Goal: Check status: Check status

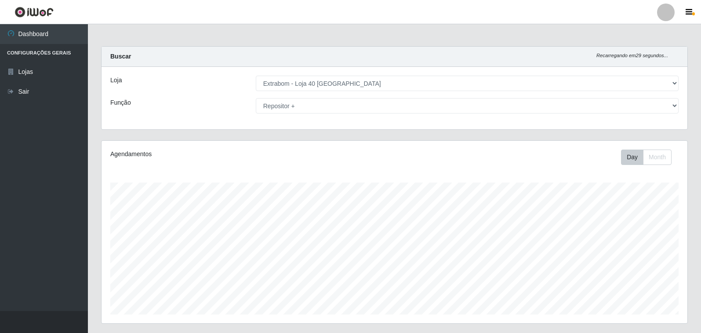
select select "538"
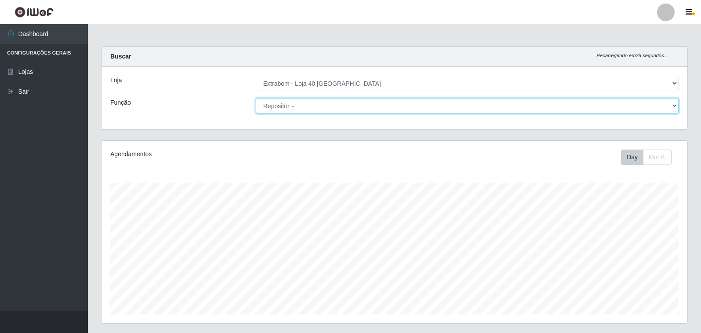
click at [670, 108] on select "[Selecione...] Repositor Repositor + Repositor ++" at bounding box center [467, 105] width 423 height 15
select select "24"
click at [256, 98] on select "[Selecione...] Repositor Repositor + Repositor ++" at bounding box center [467, 105] width 423 height 15
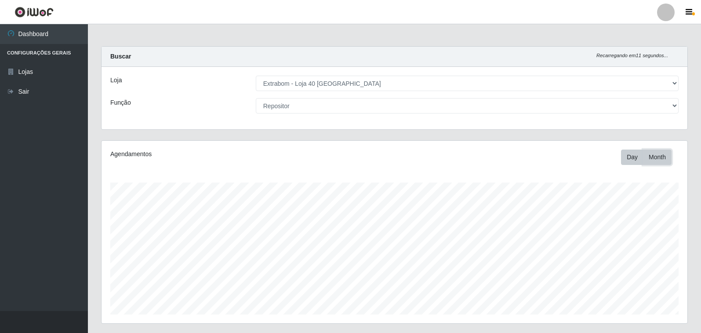
click at [660, 160] on button "Month" at bounding box center [657, 156] width 29 height 15
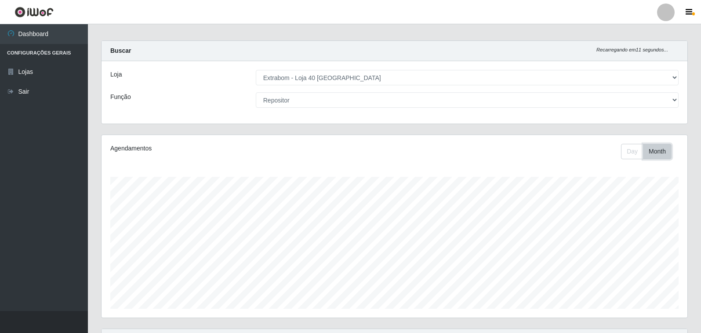
scroll to position [132, 0]
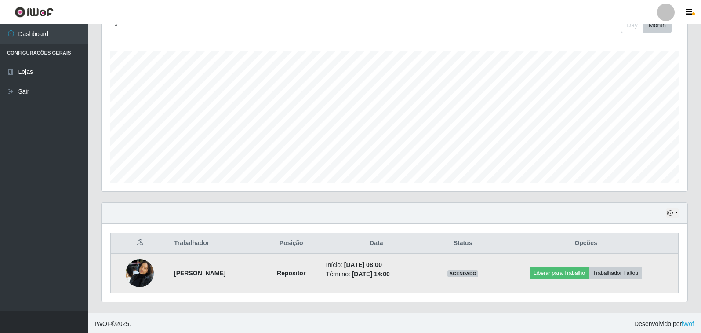
click at [140, 267] on img at bounding box center [140, 272] width 28 height 37
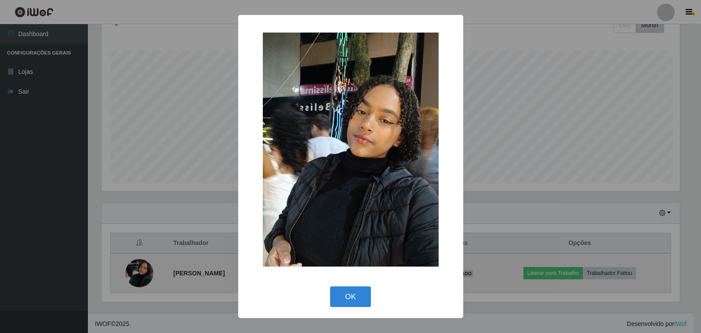
scroll to position [182, 580]
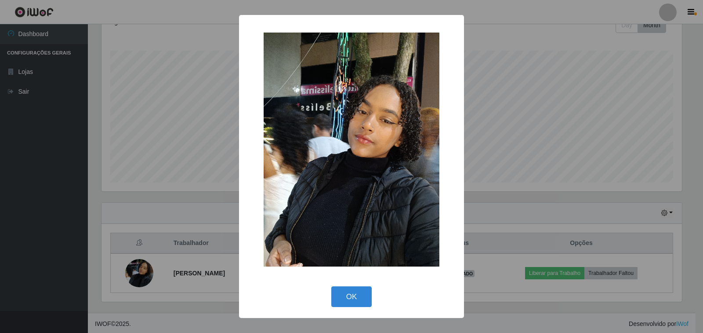
click at [331, 286] on button "OK" at bounding box center [351, 296] width 41 height 21
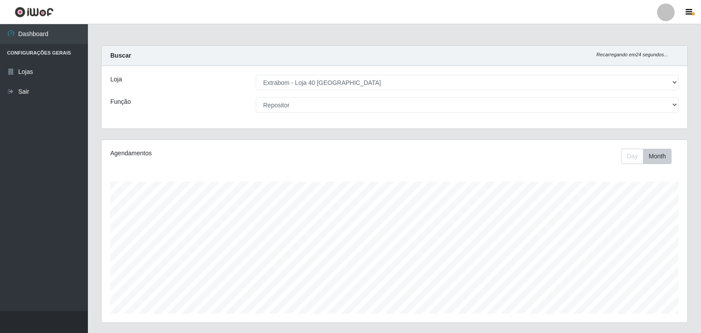
scroll to position [0, 0]
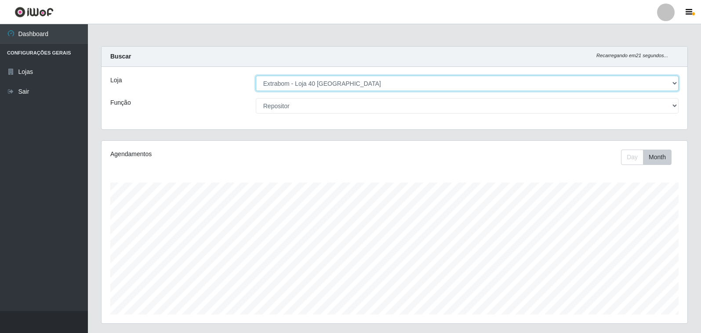
click at [664, 85] on select "[Selecione...] Extrabom - Loja 40 [GEOGRAPHIC_DATA]" at bounding box center [467, 83] width 423 height 15
click at [665, 84] on select "[Selecione...] Extrabom - Loja 40 [GEOGRAPHIC_DATA]" at bounding box center [467, 83] width 423 height 15
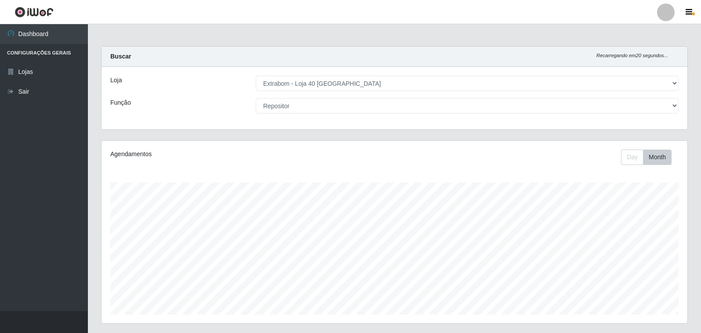
click at [670, 98] on div "Loja [Selecione...] Extrabom - Loja 40 [GEOGRAPHIC_DATA] Função [Selecione...] …" at bounding box center [394, 98] width 586 height 62
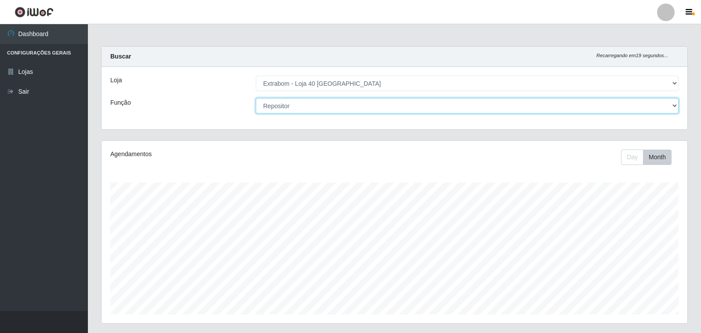
click at [670, 104] on select "[Selecione...] Repositor Repositor + Repositor ++" at bounding box center [467, 105] width 423 height 15
click at [256, 98] on select "[Selecione...] Repositor Repositor + Repositor ++" at bounding box center [467, 105] width 423 height 15
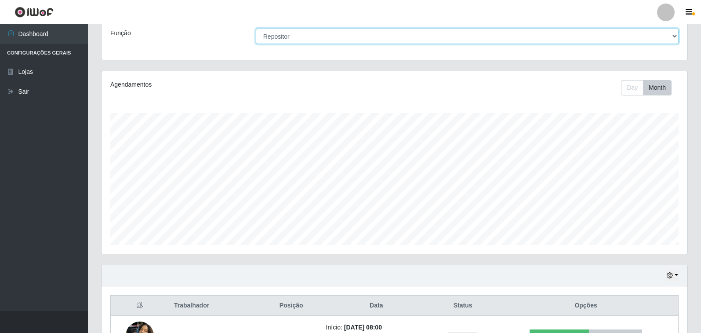
scroll to position [134, 0]
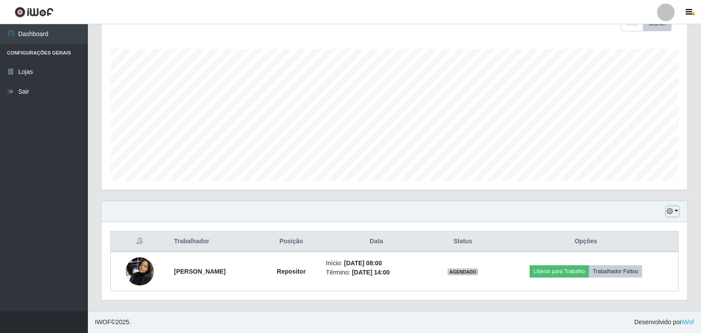
drag, startPoint x: 666, startPoint y: 212, endPoint x: 654, endPoint y: 218, distance: 14.0
click at [667, 211] on icon "button" at bounding box center [669, 211] width 6 height 6
click at [625, 159] on button "3 dias" at bounding box center [642, 160] width 69 height 18
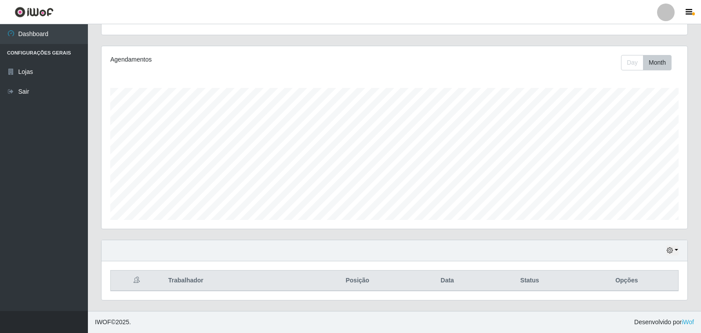
scroll to position [94, 0]
click at [670, 249] on icon "button" at bounding box center [669, 250] width 6 height 6
click at [623, 181] on button "1 dia" at bounding box center [642, 180] width 69 height 18
click at [672, 255] on button "button" at bounding box center [672, 250] width 12 height 10
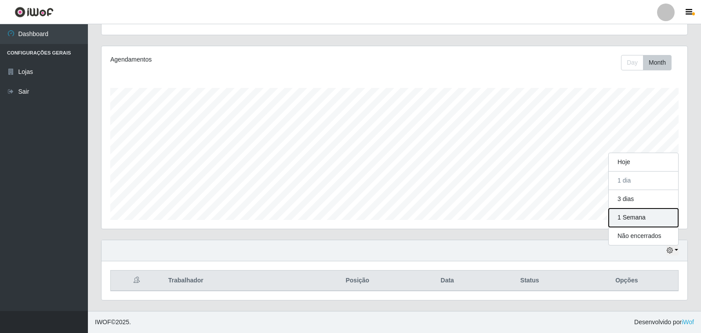
click at [650, 217] on button "1 Semana" at bounding box center [642, 217] width 69 height 18
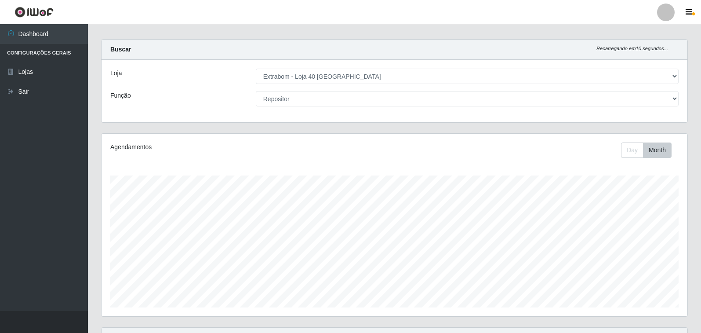
scroll to position [0, 0]
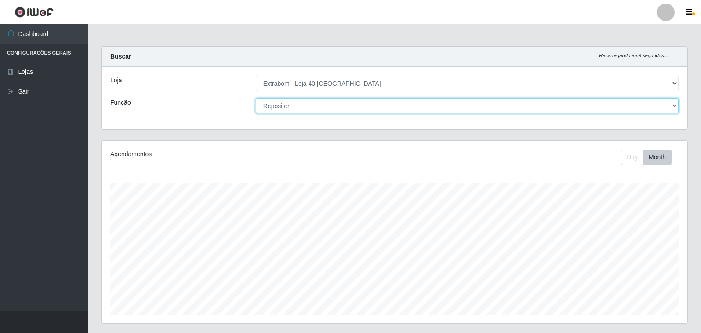
click at [668, 106] on select "[Selecione...] Repositor Repositor + Repositor ++" at bounding box center [467, 105] width 423 height 15
click at [256, 98] on select "[Selecione...] Repositor Repositor + Repositor ++" at bounding box center [467, 105] width 423 height 15
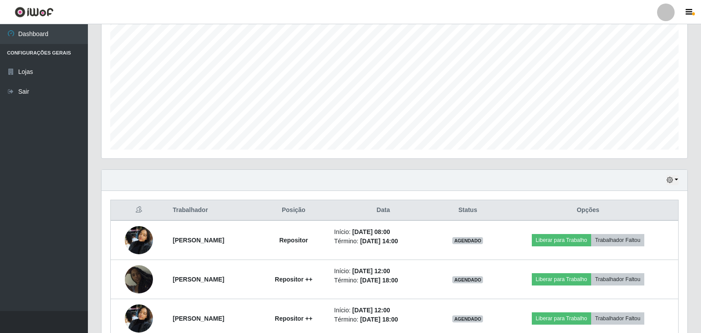
scroll to position [212, 0]
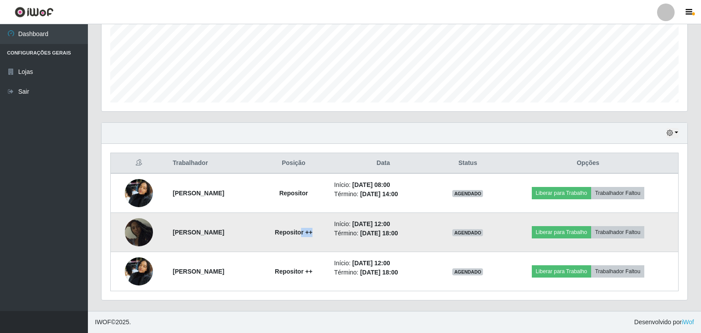
drag, startPoint x: 339, startPoint y: 234, endPoint x: 328, endPoint y: 232, distance: 10.8
click at [312, 232] on strong "Repositor ++" at bounding box center [294, 231] width 38 height 7
click at [312, 231] on strong "Repositor ++" at bounding box center [294, 231] width 38 height 7
click at [312, 230] on strong "Repositor ++" at bounding box center [294, 231] width 38 height 7
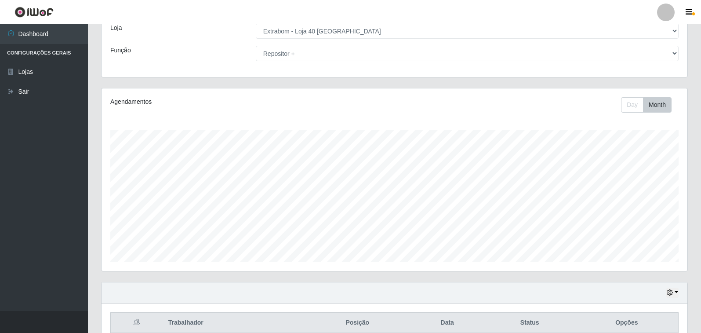
scroll to position [0, 0]
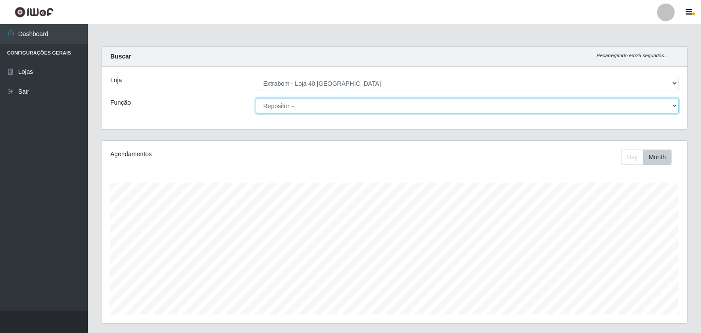
click at [589, 111] on select "[Selecione...] Repositor Repositor + Repositor ++" at bounding box center [467, 105] width 423 height 15
click at [673, 105] on select "[Selecione...] Repositor Repositor + Repositor ++" at bounding box center [467, 105] width 423 height 15
select select "86"
click at [256, 98] on select "[Selecione...] Repositor Repositor + Repositor ++" at bounding box center [467, 105] width 423 height 15
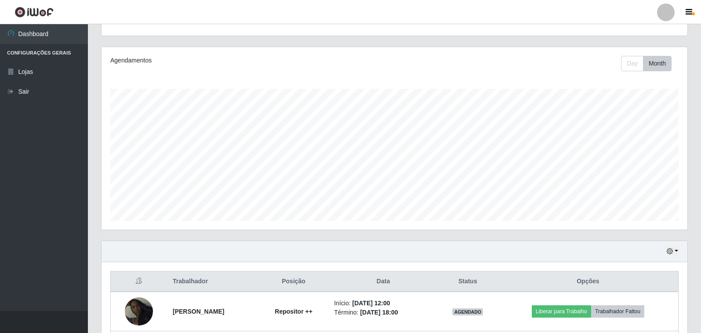
scroll to position [173, 0]
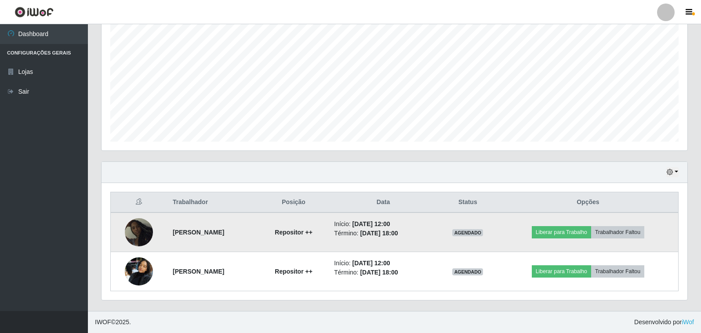
click at [137, 232] on img at bounding box center [139, 232] width 28 height 28
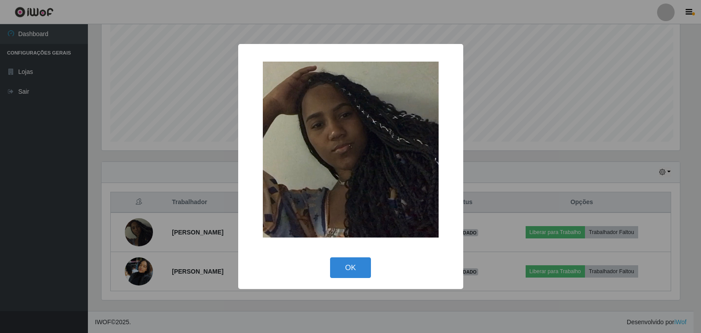
scroll to position [182, 580]
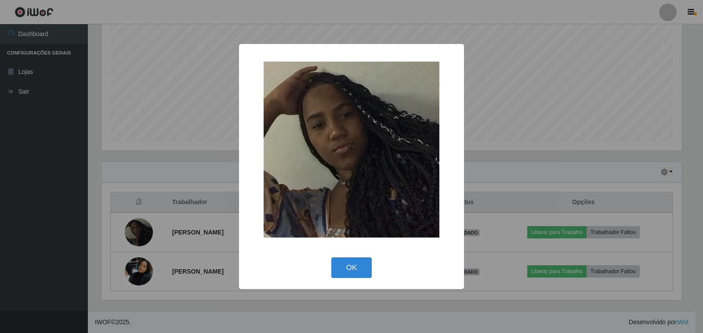
click at [516, 82] on div "× OK Cancel" at bounding box center [351, 166] width 703 height 333
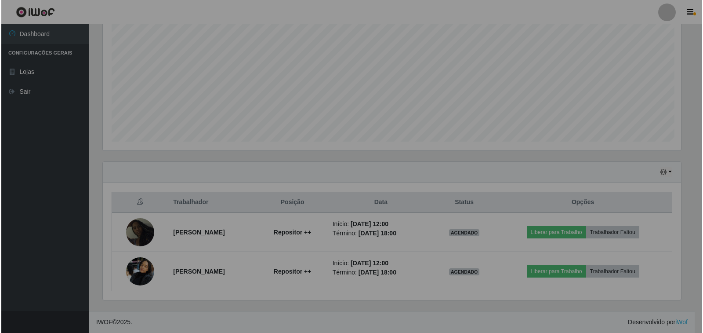
scroll to position [182, 586]
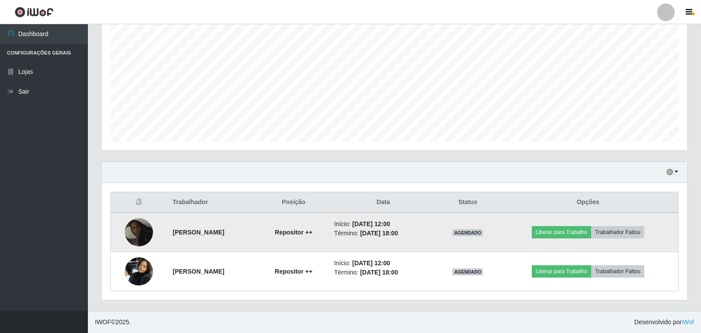
click at [133, 228] on img at bounding box center [139, 232] width 28 height 28
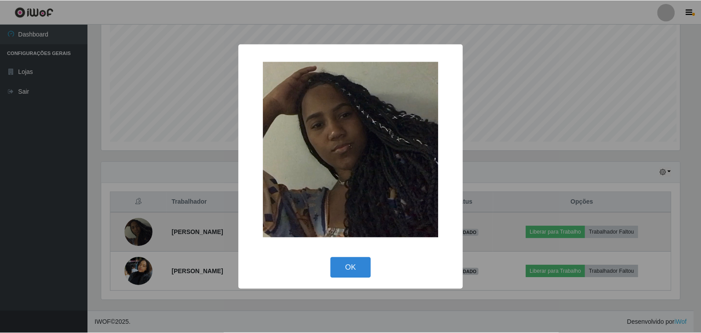
scroll to position [182, 580]
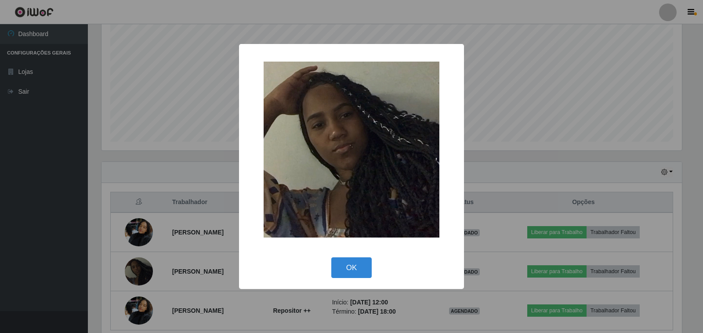
click at [519, 95] on div "× OK Cancel" at bounding box center [351, 166] width 703 height 333
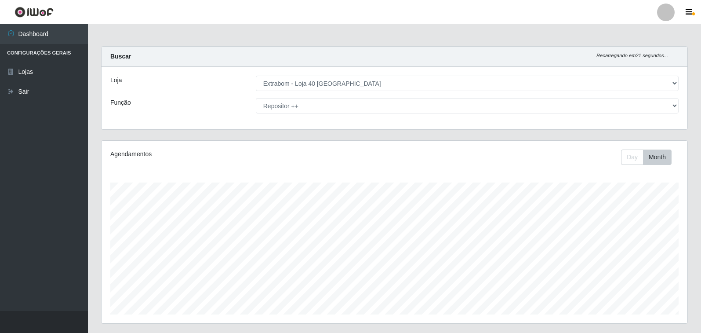
scroll to position [173, 0]
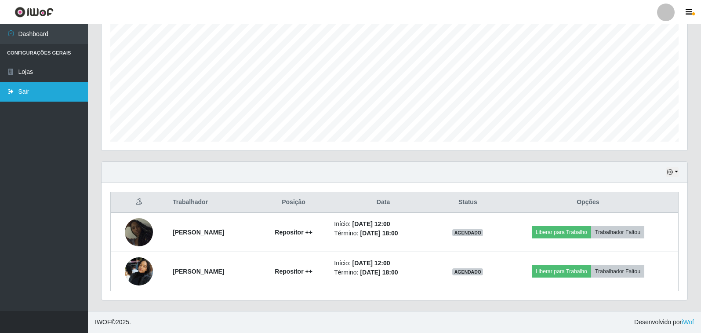
click at [31, 88] on link "Sair" at bounding box center [44, 92] width 88 height 20
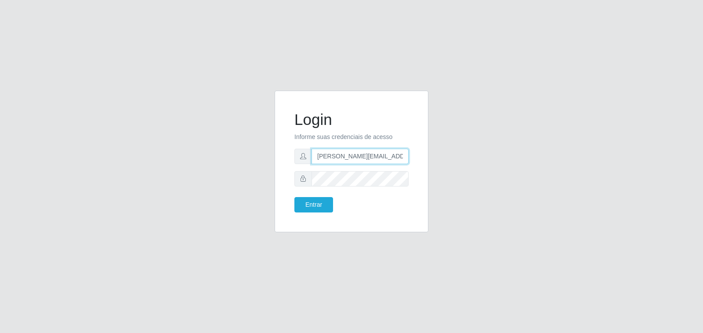
drag, startPoint x: 364, startPoint y: 157, endPoint x: 255, endPoint y: 132, distance: 111.4
click at [258, 147] on div "Login Informe suas credenciais de acesso [PERSON_NAME][EMAIL_ADDRESS][DOMAIN_NA…" at bounding box center [351, 167] width 501 height 152
click at [294, 197] on button "Entrar" at bounding box center [313, 204] width 39 height 15
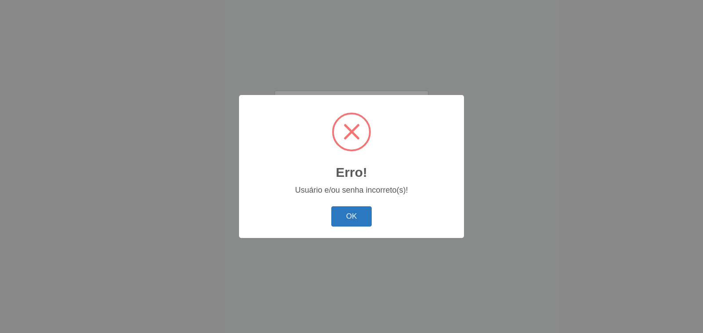
click at [359, 215] on button "OK" at bounding box center [351, 216] width 41 height 21
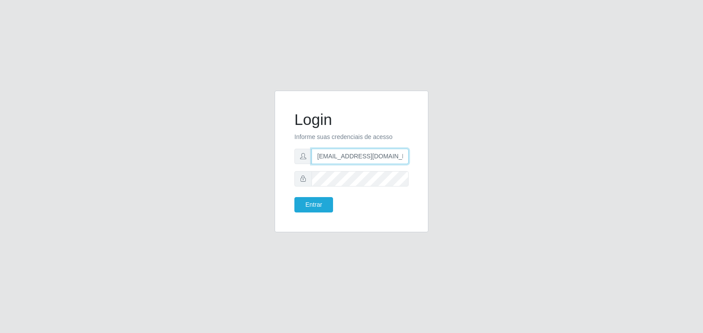
click at [351, 156] on input "[EMAIL_ADDRESS][DOMAIN_NAME]" at bounding box center [359, 155] width 97 height 15
type input "[EMAIL_ADDRESS][DOMAIN_NAME]"
click at [294, 197] on button "Entrar" at bounding box center [313, 204] width 39 height 15
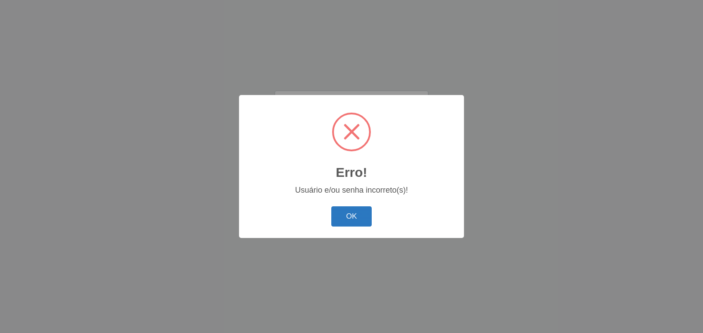
click at [345, 212] on button "OK" at bounding box center [351, 216] width 41 height 21
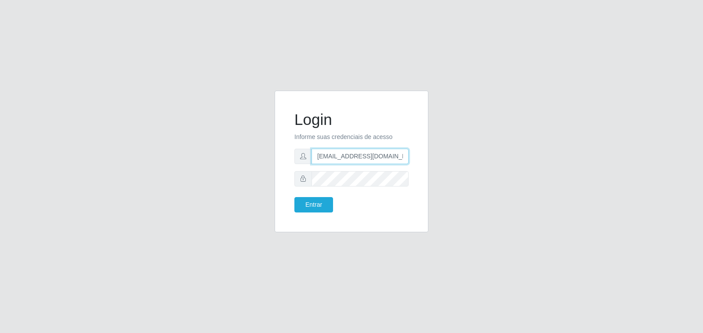
click at [403, 158] on input "[EMAIL_ADDRESS][DOMAIN_NAME]" at bounding box center [359, 155] width 97 height 15
click at [100, 160] on div "Login Informe suas credenciais de acesso [EMAIL_ADDRESS][DOMAIN_NAME] Entrar" at bounding box center [351, 166] width 703 height 333
click at [294, 197] on button "Entrar" at bounding box center [313, 204] width 39 height 15
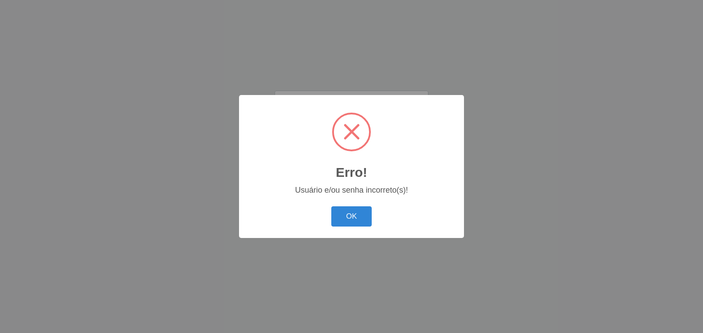
click at [331, 206] on button "OK" at bounding box center [351, 216] width 41 height 21
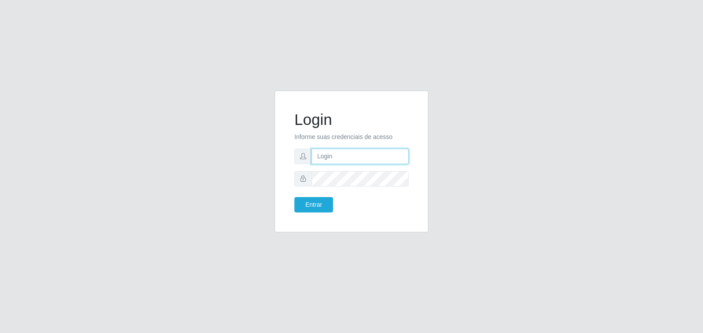
type input "[PERSON_NAME][EMAIL_ADDRESS][DOMAIN_NAME]"
click at [91, 152] on div "Login Informe suas credenciais de acesso [PERSON_NAME][EMAIL_ADDRESS][DOMAIN_NA…" at bounding box center [351, 166] width 703 height 333
click at [294, 197] on button "Entrar" at bounding box center [313, 204] width 39 height 15
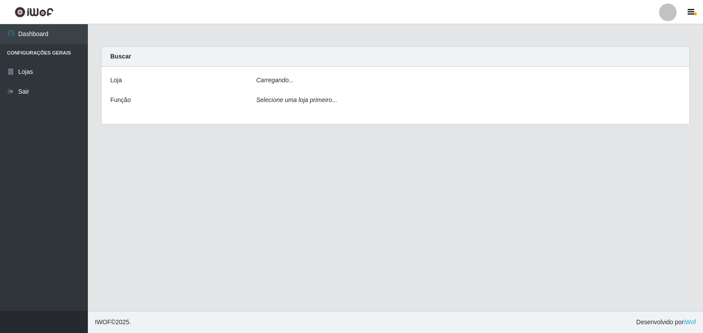
click at [323, 204] on main "Carregando... Buscar [PERSON_NAME]... Função Selecione uma loja primeiro..." at bounding box center [395, 167] width 615 height 286
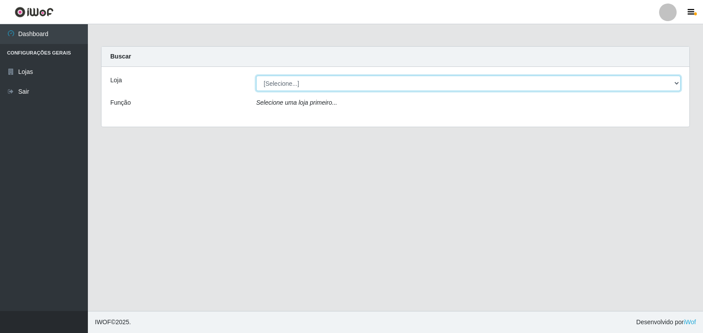
click at [358, 86] on select "[Selecione...] Extrabom - Loja 40 [GEOGRAPHIC_DATA]" at bounding box center [468, 83] width 424 height 15
select select "538"
click at [256, 76] on select "[Selecione...] Extrabom - Loja 40 [GEOGRAPHIC_DATA]" at bounding box center [468, 83] width 424 height 15
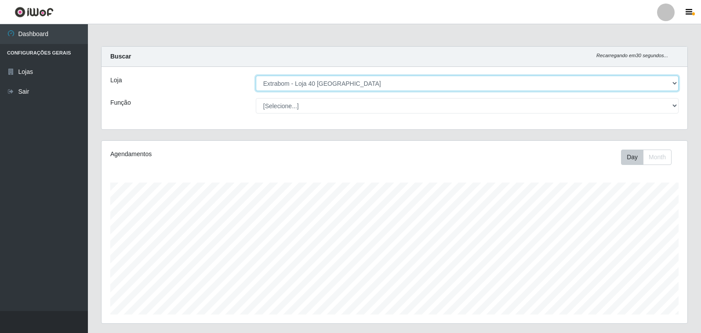
scroll to position [182, 586]
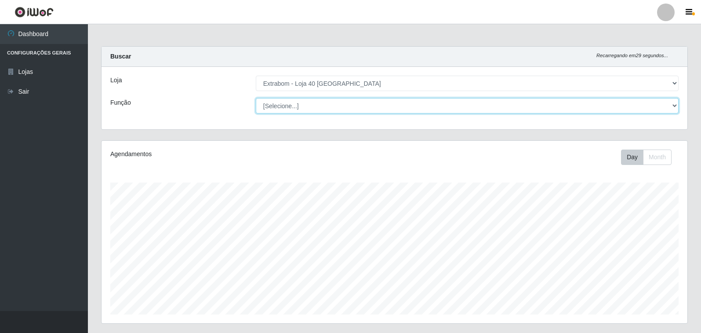
click at [271, 104] on select "[Selecione...] Repositor Repositor + Repositor ++" at bounding box center [467, 105] width 423 height 15
click at [256, 98] on select "[Selecione...] Repositor Repositor + Repositor ++" at bounding box center [467, 105] width 423 height 15
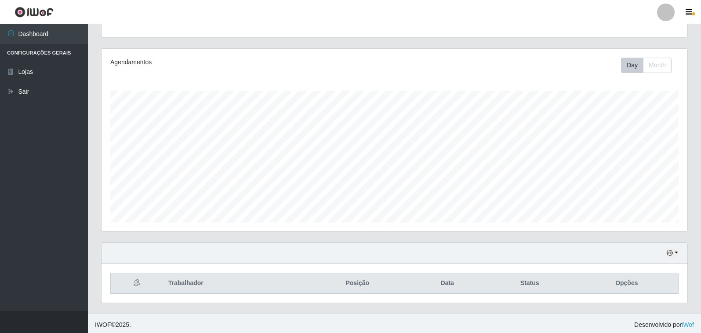
scroll to position [94, 0]
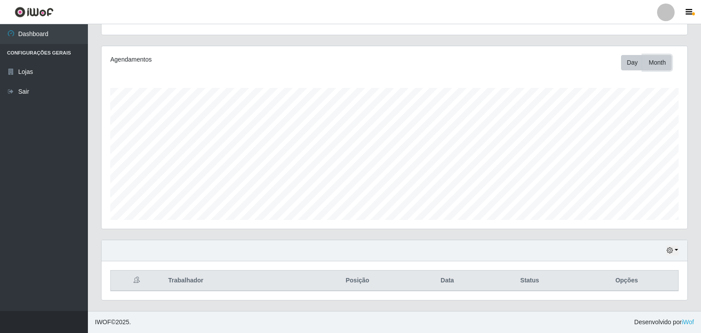
click at [668, 69] on button "Month" at bounding box center [657, 62] width 29 height 15
click at [675, 247] on button "button" at bounding box center [672, 250] width 12 height 10
click at [644, 221] on button "1 Semana" at bounding box center [642, 217] width 69 height 18
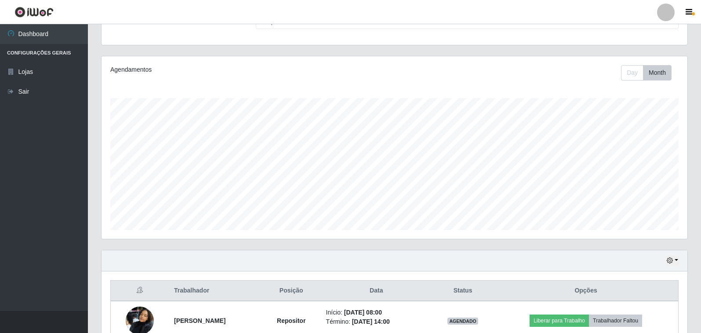
scroll to position [2, 0]
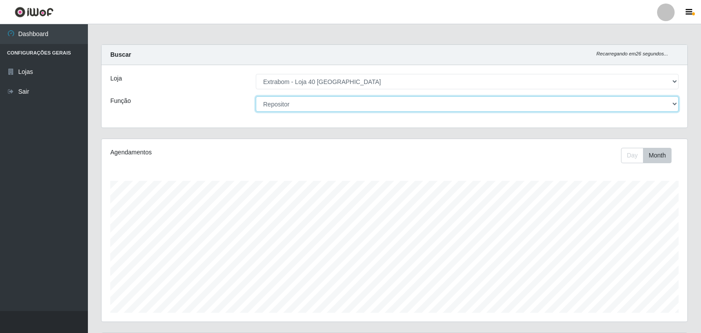
click at [362, 103] on select "[Selecione...] Repositor Repositor + Repositor ++" at bounding box center [467, 103] width 423 height 15
select select "86"
click at [256, 96] on select "[Selecione...] Repositor Repositor + Repositor ++" at bounding box center [467, 103] width 423 height 15
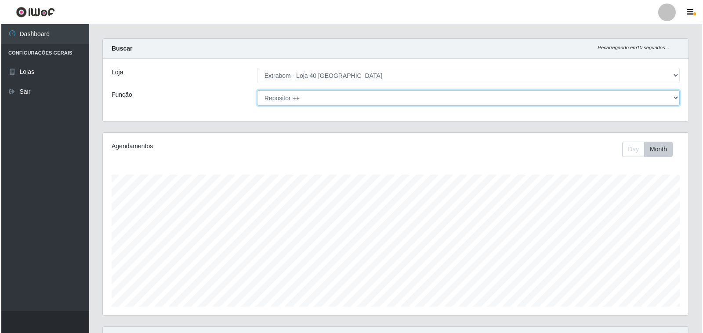
scroll to position [173, 0]
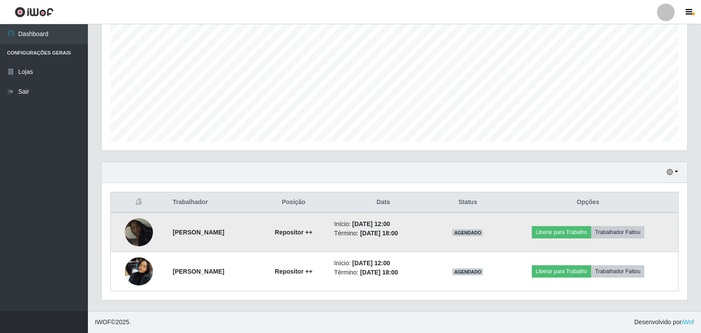
click at [139, 234] on img at bounding box center [139, 232] width 28 height 28
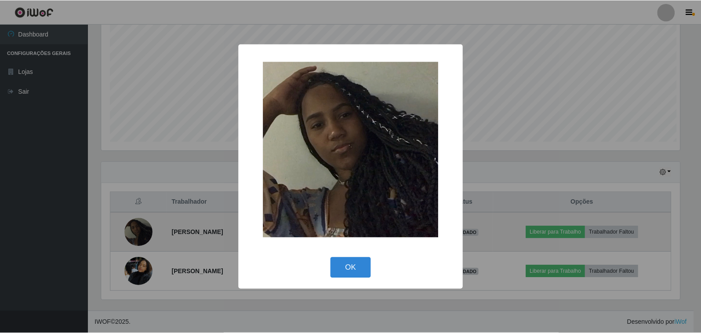
scroll to position [182, 580]
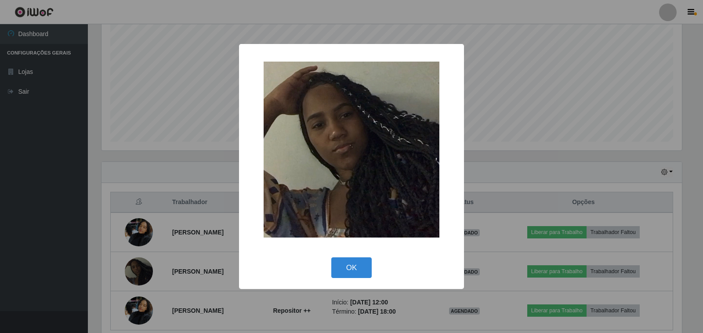
click at [216, 121] on div "× OK Cancel" at bounding box center [351, 166] width 703 height 333
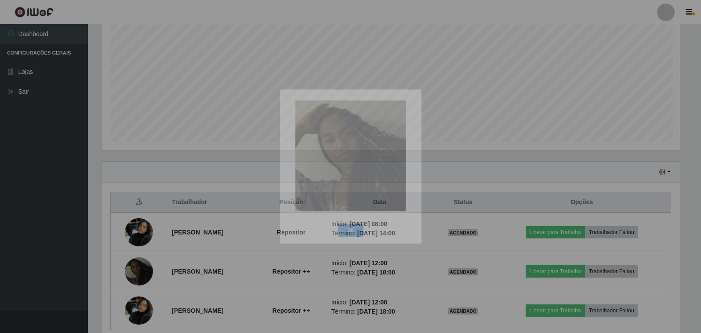
scroll to position [182, 586]
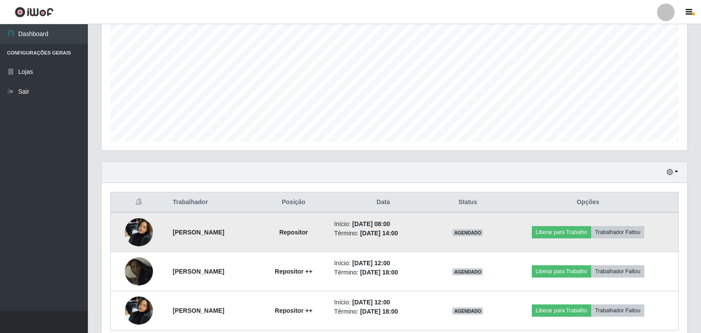
click at [138, 233] on img at bounding box center [139, 231] width 28 height 37
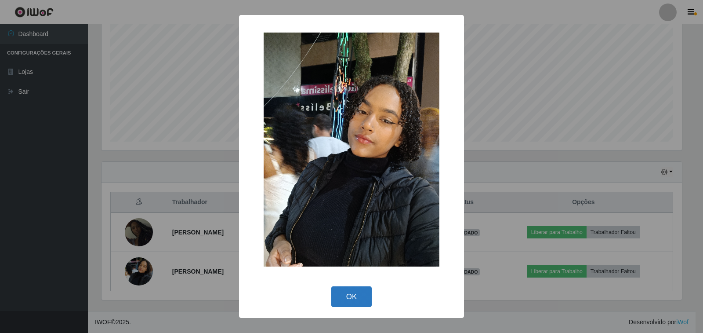
click at [341, 293] on button "OK" at bounding box center [351, 296] width 41 height 21
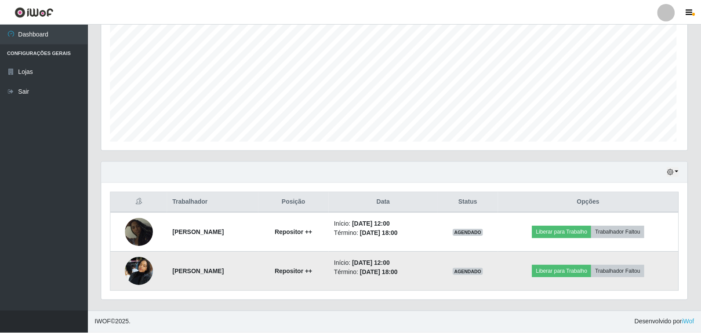
scroll to position [182, 586]
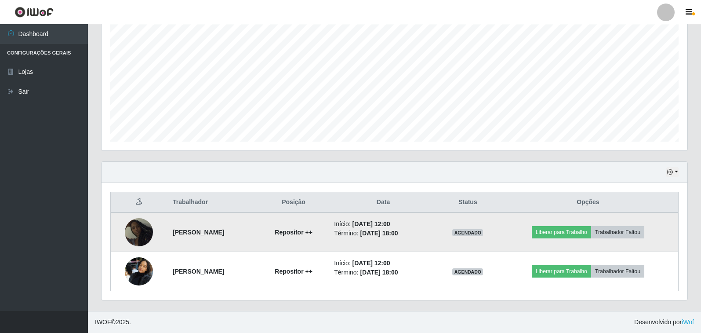
click at [133, 235] on img at bounding box center [139, 232] width 28 height 28
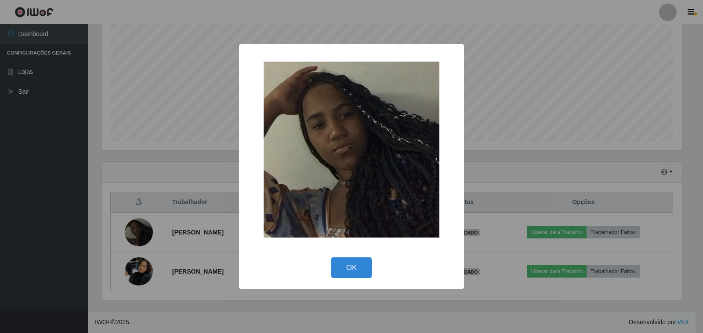
click at [558, 87] on div "× OK Cancel" at bounding box center [351, 166] width 703 height 333
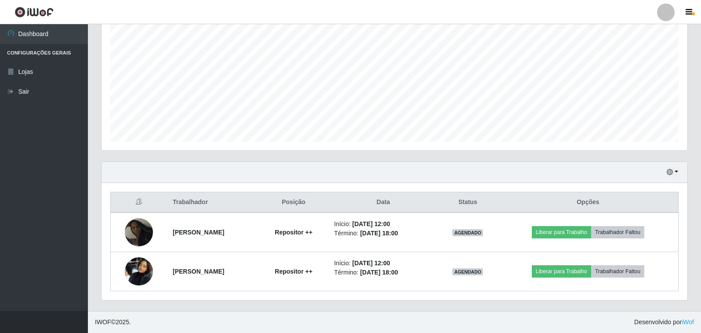
scroll to position [173, 0]
